Goal: Complete application form

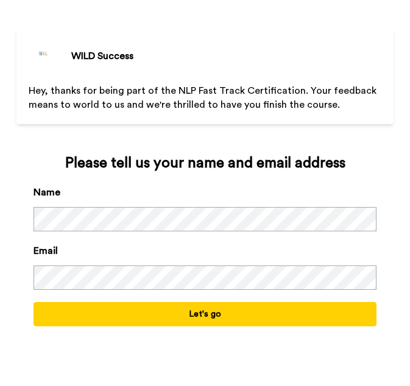
click at [186, 317] on button "Let's go" at bounding box center [204, 314] width 343 height 24
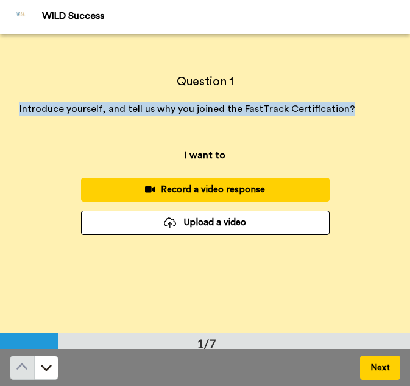
drag, startPoint x: 16, startPoint y: 107, endPoint x: 344, endPoint y: 106, distance: 328.1
click at [344, 106] on div "Question 1 Introduce yourself, and tell us why you joined the FastTrack Certifi…" at bounding box center [205, 95] width 410 height 82
copy span "Introduce yourself, and tell us why you joined the FastTrack Certification?"
click at [212, 222] on button "Upload a video" at bounding box center [205, 223] width 248 height 24
click at [374, 367] on button "Next" at bounding box center [380, 368] width 40 height 24
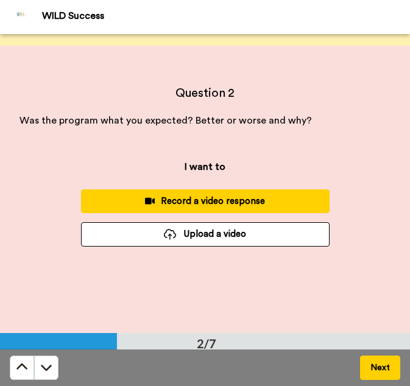
scroll to position [299, 0]
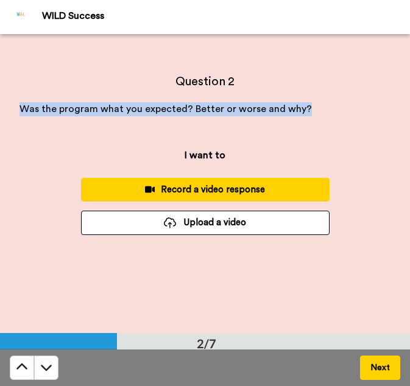
drag, startPoint x: 305, startPoint y: 108, endPoint x: 19, endPoint y: 119, distance: 286.3
click at [19, 119] on div "Question 2 Was the program what you expected? Better or worse and why? Next" at bounding box center [205, 95] width 410 height 82
copy span "Was the program what you expected? Better or worse and why?"
click at [387, 367] on button "Next" at bounding box center [380, 368] width 40 height 24
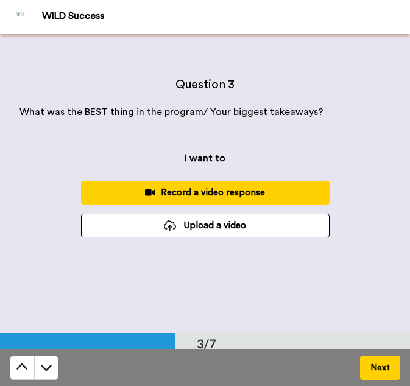
scroll to position [598, 0]
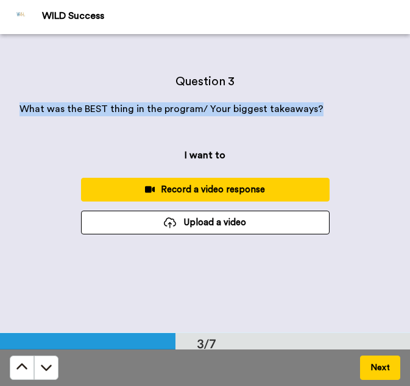
drag, startPoint x: 318, startPoint y: 107, endPoint x: 16, endPoint y: 103, distance: 302.0
click at [16, 103] on div "Question 3 What was the BEST thing in the program/ Your biggest takeaways? Next" at bounding box center [205, 95] width 410 height 82
copy span "What was the BEST thing in the program/ Your biggest takeaways?"
click at [377, 363] on button "Next" at bounding box center [380, 368] width 40 height 24
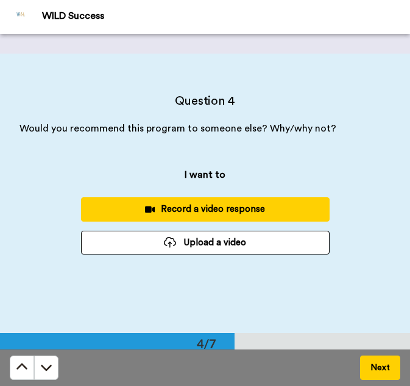
scroll to position [897, 0]
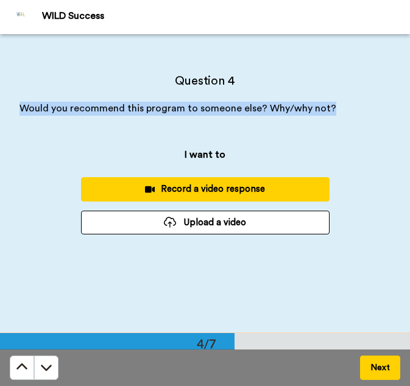
drag, startPoint x: 332, startPoint y: 110, endPoint x: 11, endPoint y: 122, distance: 321.1
click at [11, 122] on div "Question 4 Would you recommend this program to someone else? Why/why not? Next" at bounding box center [205, 94] width 410 height 82
copy span "Would you recommend this program to someone else? Why/why not?"
click at [378, 366] on button "Next" at bounding box center [380, 368] width 40 height 24
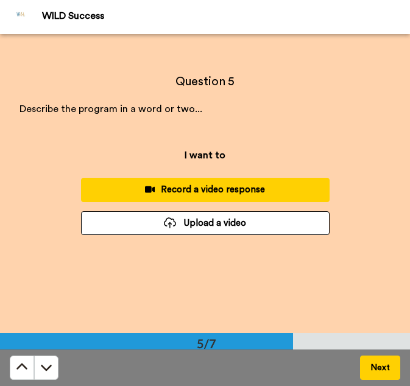
scroll to position [1196, 0]
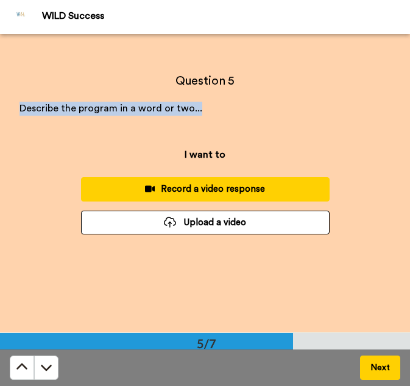
drag, startPoint x: 212, startPoint y: 107, endPoint x: -2, endPoint y: 109, distance: 213.7
click at [0, 109] on html "WILD Success Before you begin ﻿ Remember to read the questions carefully before…" at bounding box center [205, 193] width 410 height 386
copy span "Describe the program in a word or two..."
click at [375, 363] on button "Next" at bounding box center [380, 368] width 40 height 24
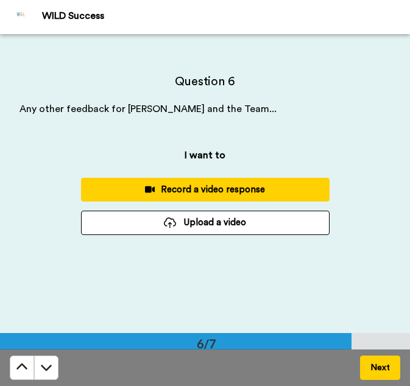
scroll to position [1494, 0]
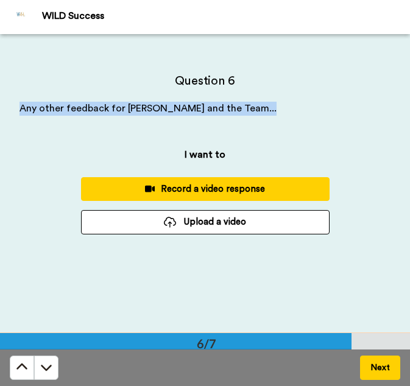
drag, startPoint x: 268, startPoint y: 107, endPoint x: 16, endPoint y: 131, distance: 253.1
click at [16, 131] on div "Question 6 Any other feedback for [PERSON_NAME] and the Team... Next" at bounding box center [205, 94] width 410 height 82
copy span "Any other feedback for [PERSON_NAME] and the Team..."
click at [390, 367] on button "Next" at bounding box center [380, 368] width 40 height 24
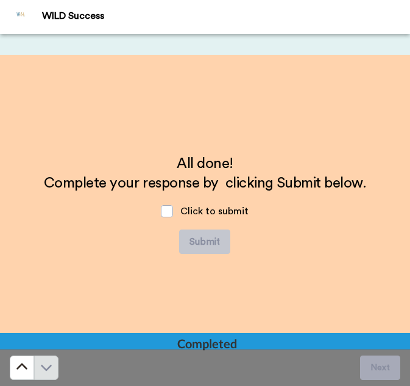
scroll to position [1793, 0]
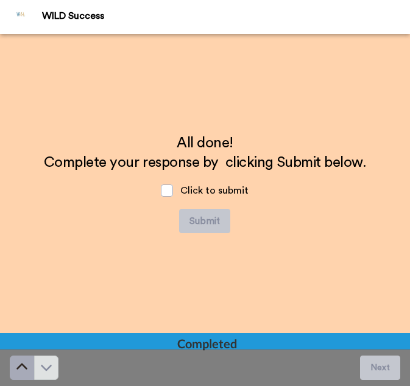
click at [20, 368] on icon at bounding box center [22, 367] width 12 height 12
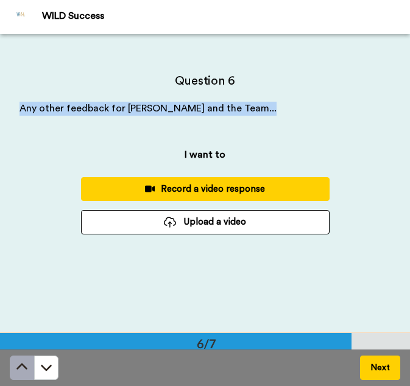
click at [20, 368] on icon at bounding box center [22, 367] width 12 height 12
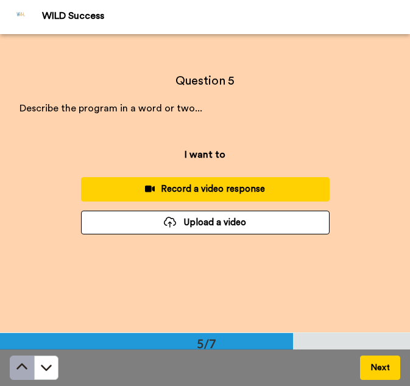
click at [20, 368] on icon at bounding box center [22, 367] width 12 height 12
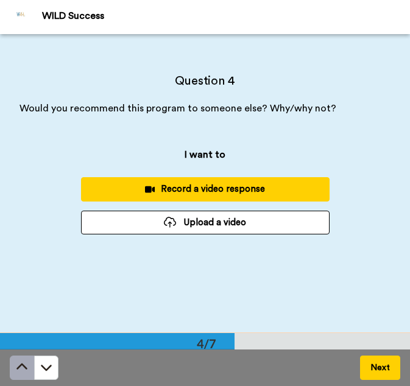
click at [20, 368] on icon at bounding box center [22, 367] width 12 height 12
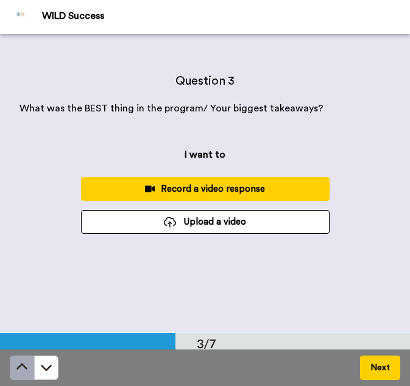
scroll to position [598, 0]
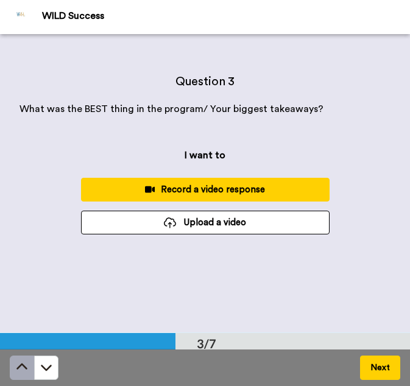
click at [20, 368] on icon at bounding box center [22, 367] width 12 height 12
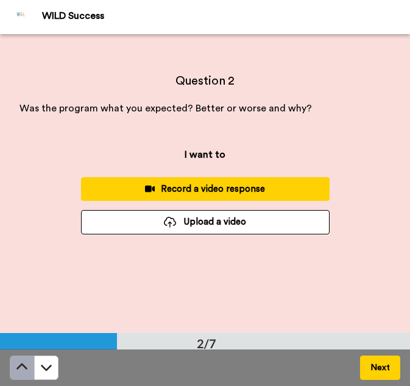
scroll to position [299, 0]
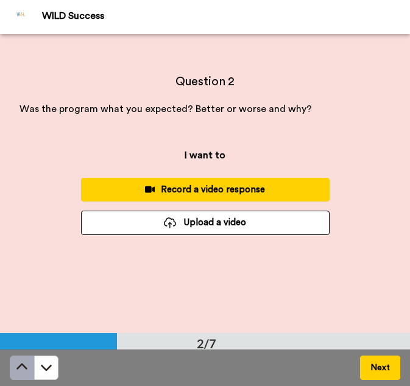
click at [20, 368] on icon at bounding box center [22, 367] width 12 height 12
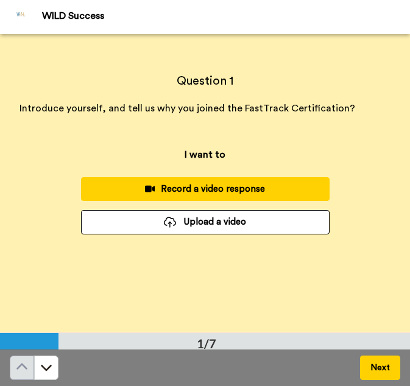
scroll to position [0, 0]
